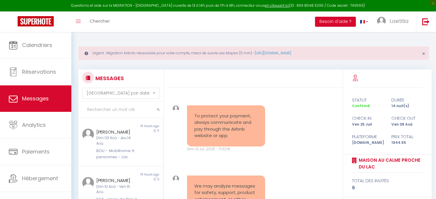
select select "message"
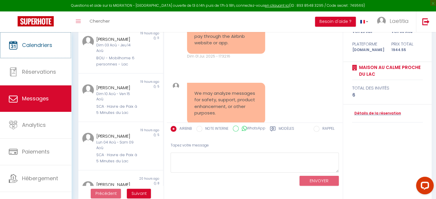
scroll to position [627, 0]
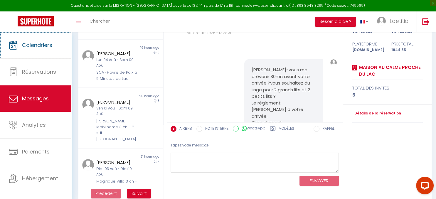
click at [39, 48] on span "Calendriers" at bounding box center [37, 44] width 30 height 7
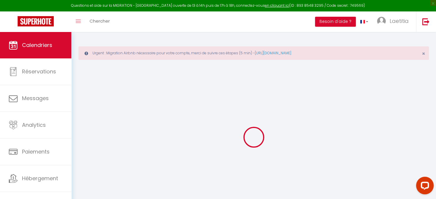
select select
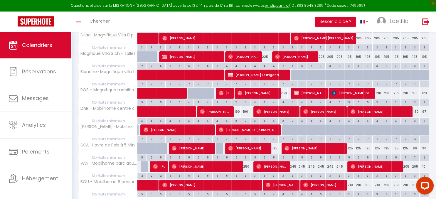
scroll to position [155, 0]
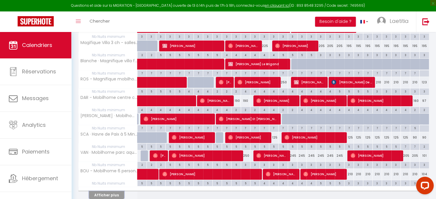
click at [110, 194] on button "Afficher plus" at bounding box center [106, 195] width 35 height 8
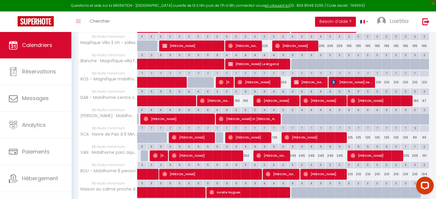
select select
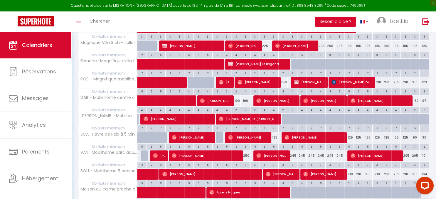
select select
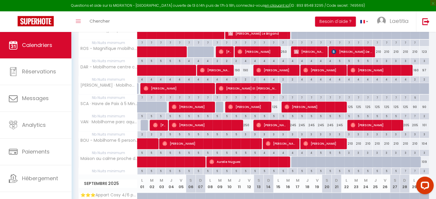
scroll to position [186, 0]
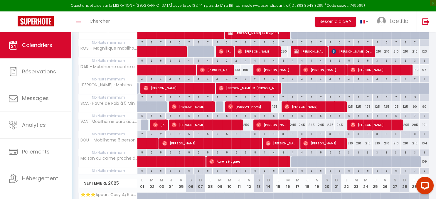
click at [216, 162] on span "Aurelie Nugues" at bounding box center [248, 161] width 78 height 11
select select "OK"
select select "0"
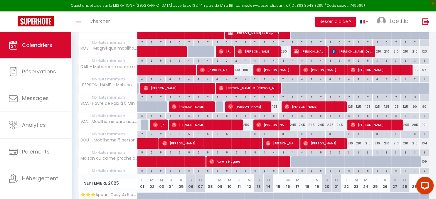
select select "1"
select select
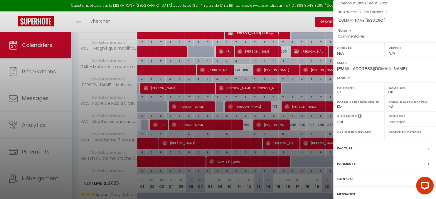
scroll to position [68, 0]
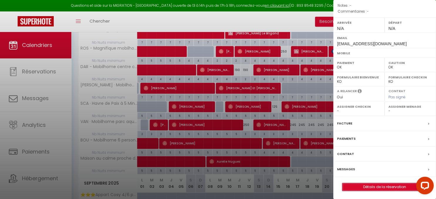
click at [378, 187] on link "Détails de la réservation" at bounding box center [385, 187] width 85 height 8
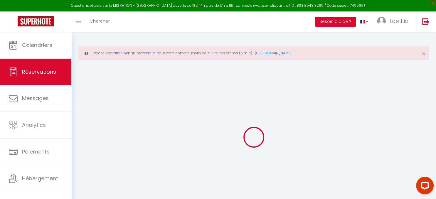
type input "Aurelie"
type input "Nugues"
type input "[EMAIL_ADDRESS][DOMAIN_NAME]"
select select "FR"
type input "54.43"
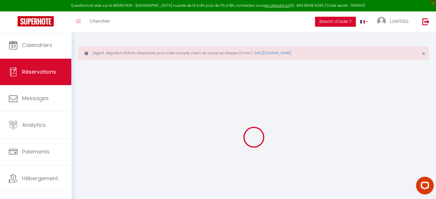
select select "63768"
select select "1"
select select
type input "2"
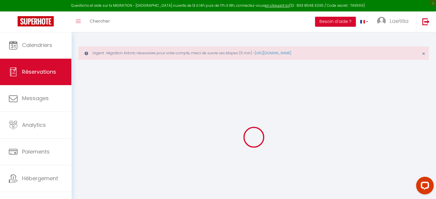
type input "1"
select select "12"
select select
type input "1422"
checkbox input "false"
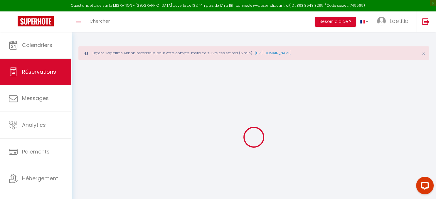
type input "0"
select select "1"
type input "90"
type input "0"
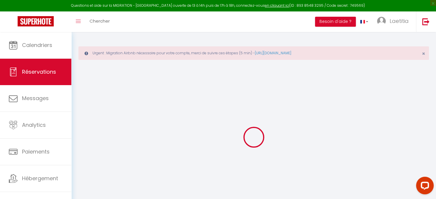
select select
select select "15"
checkbox input "false"
select select
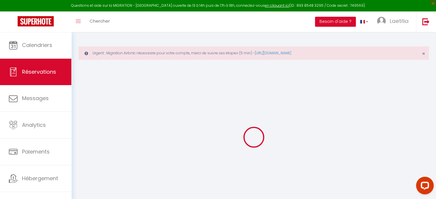
select select
checkbox input "false"
select select
checkbox input "false"
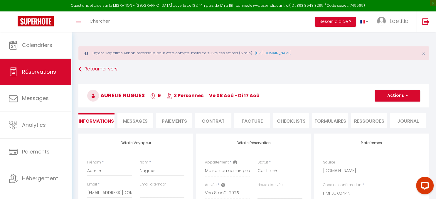
type input "90"
type input "68.26"
select select
checkbox input "false"
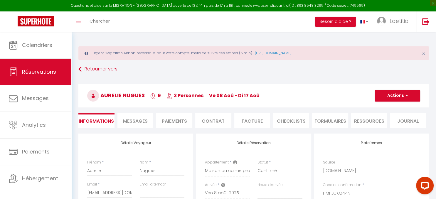
select select
